Goal: Task Accomplishment & Management: Manage account settings

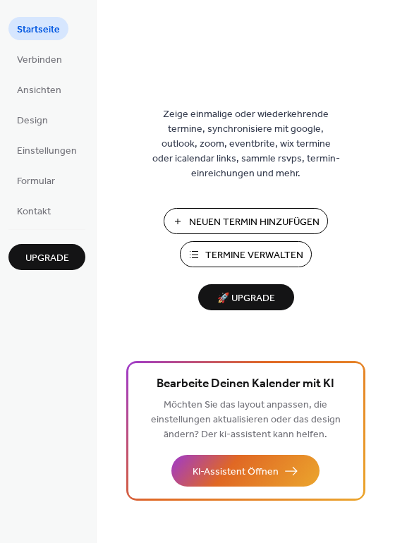
click at [269, 252] on span "Termine Verwalten" at bounding box center [254, 255] width 98 height 15
click at [38, 123] on span "Design" at bounding box center [32, 120] width 31 height 15
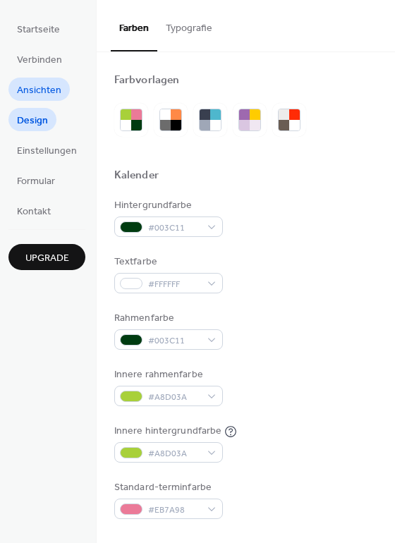
click at [49, 90] on span "Ansichten" at bounding box center [39, 90] width 44 height 15
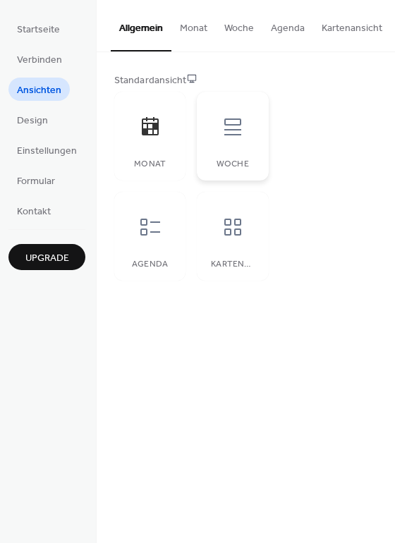
click at [247, 130] on div at bounding box center [232, 127] width 42 height 42
click at [149, 145] on div at bounding box center [150, 127] width 42 height 42
click at [139, 228] on icon at bounding box center [150, 227] width 23 height 23
click at [249, 236] on div at bounding box center [232, 227] width 42 height 42
click at [154, 135] on icon at bounding box center [150, 126] width 17 height 18
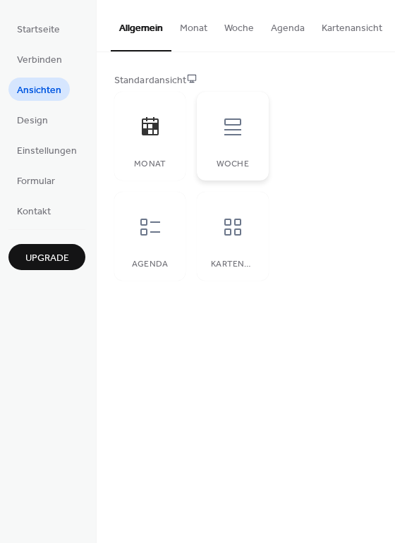
click at [242, 147] on div at bounding box center [232, 127] width 42 height 42
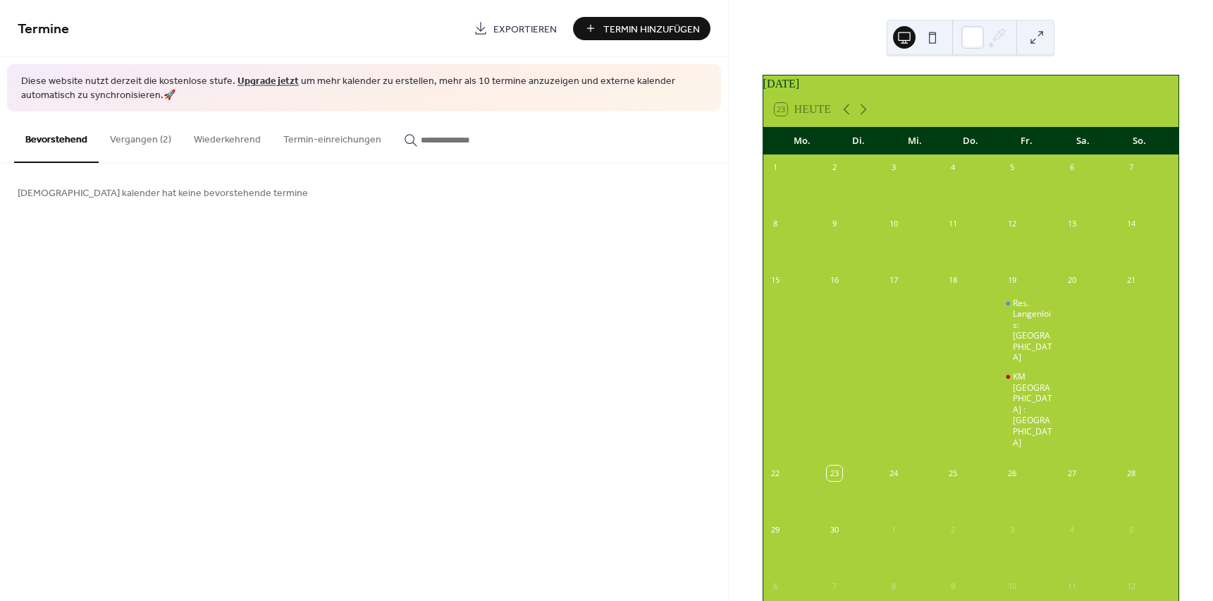
click at [149, 139] on button "Vergangen (2)" at bounding box center [141, 136] width 84 height 50
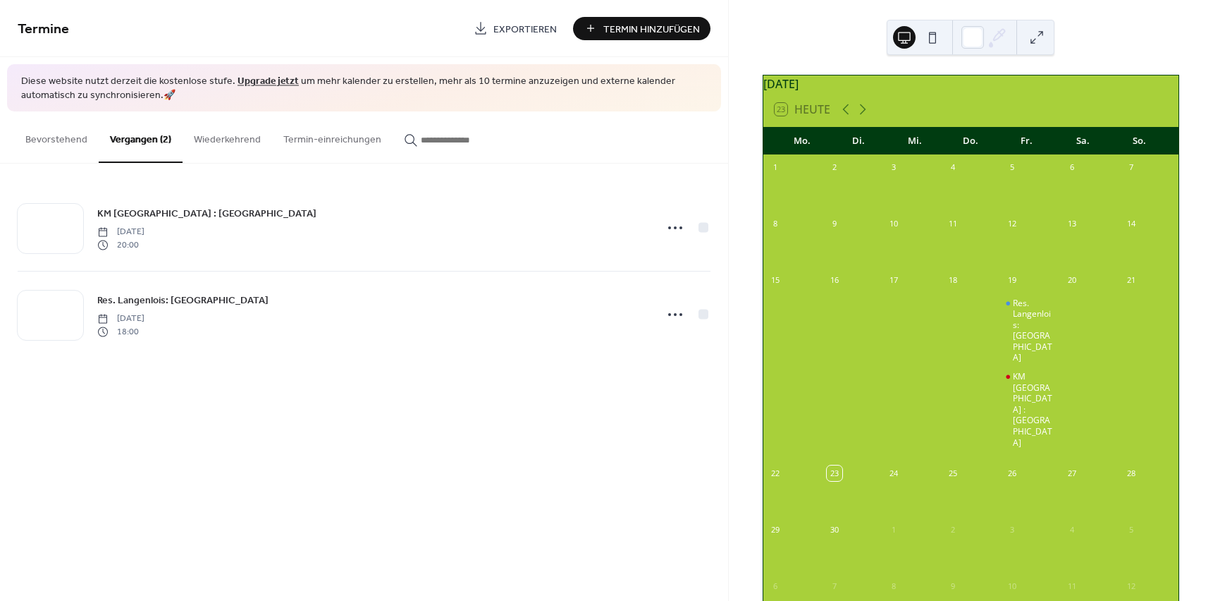
click at [932, 35] on button at bounding box center [932, 37] width 23 height 23
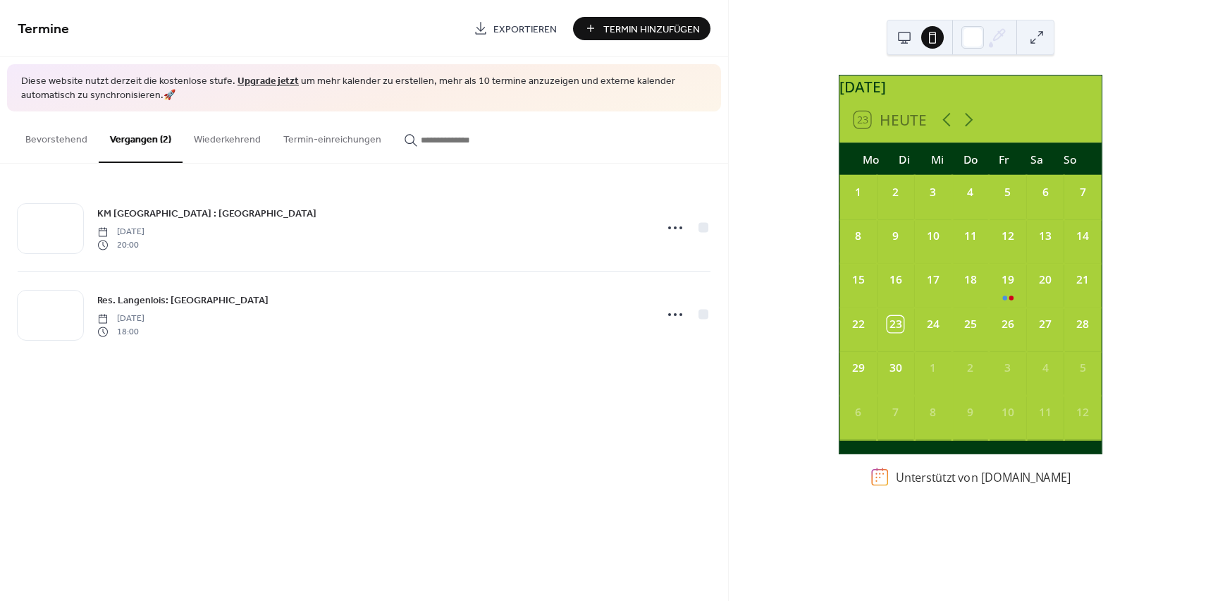
click at [902, 40] on button at bounding box center [904, 37] width 23 height 23
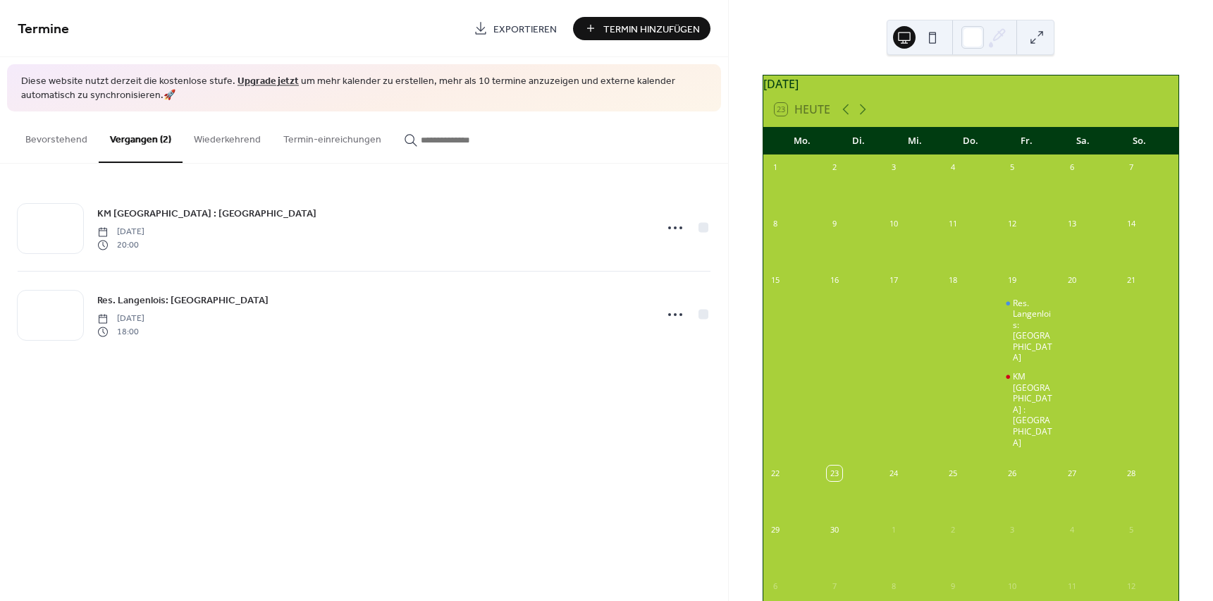
click at [923, 43] on div at bounding box center [918, 37] width 51 height 34
click at [939, 40] on button at bounding box center [932, 37] width 23 height 23
